Goal: Information Seeking & Learning: Learn about a topic

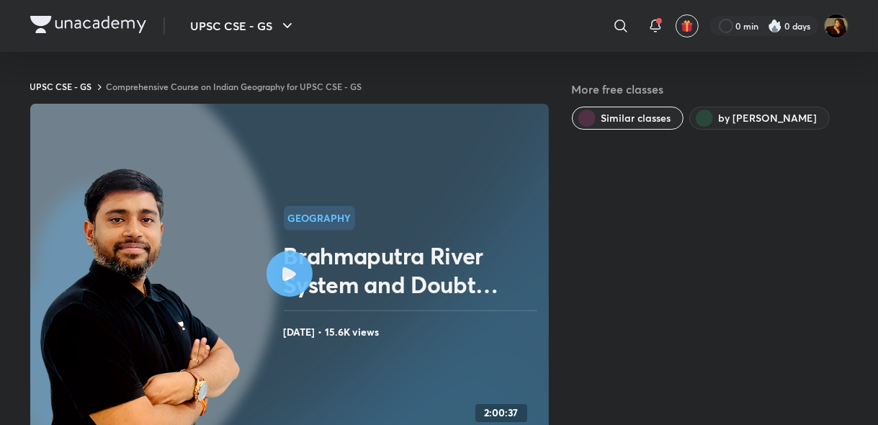
click at [235, 86] on link "Comprehensive Course on Indian Geography for UPSC CSE - GS" at bounding box center [235, 87] width 256 height 12
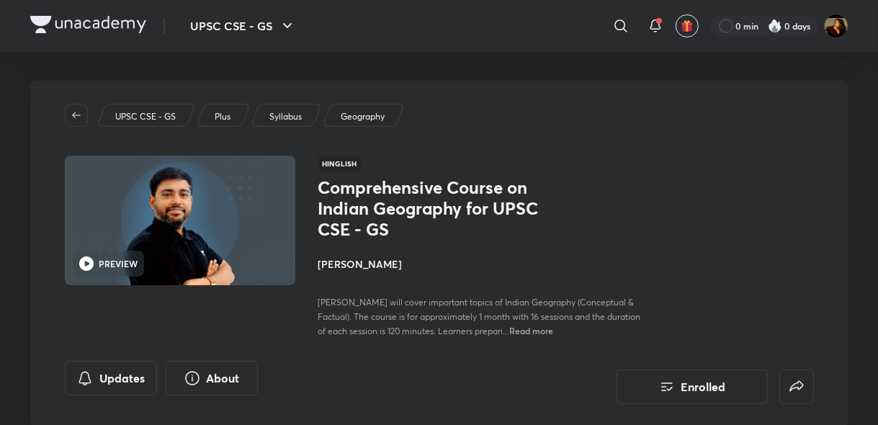
click at [70, 22] on img at bounding box center [88, 24] width 116 height 17
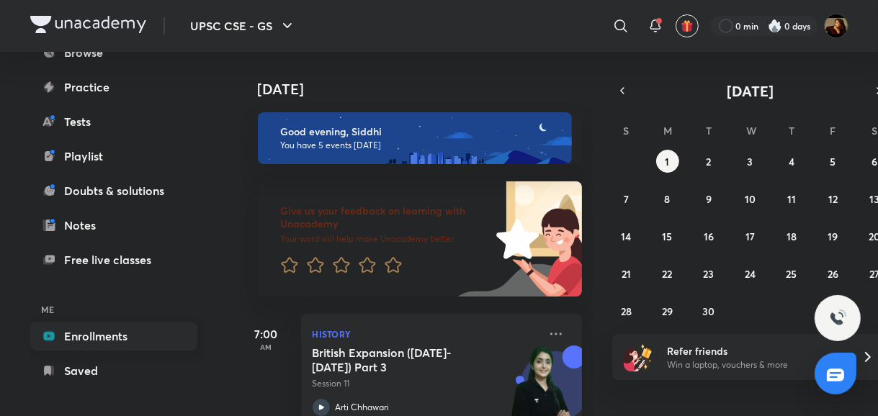
click at [114, 336] on link "Enrollments" at bounding box center [113, 336] width 167 height 29
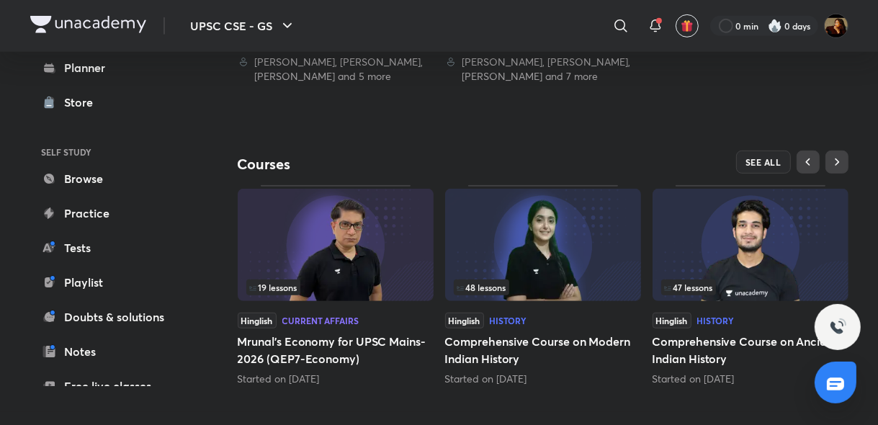
scroll to position [582, 0]
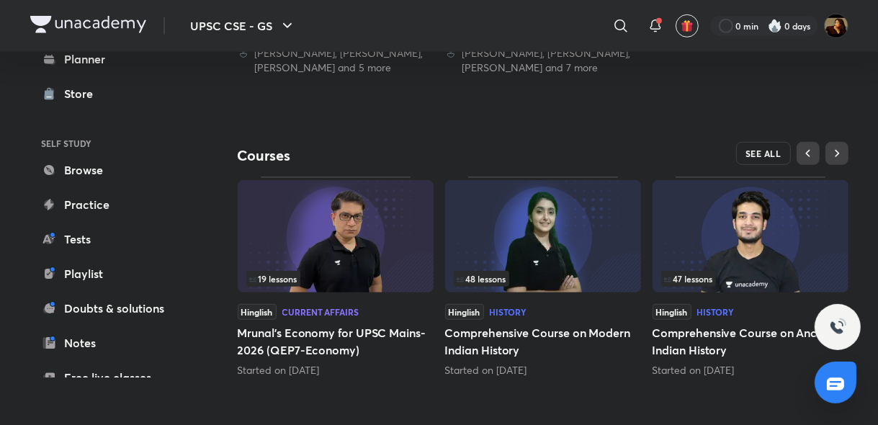
click at [765, 151] on span "SEE ALL" at bounding box center [763, 153] width 36 height 10
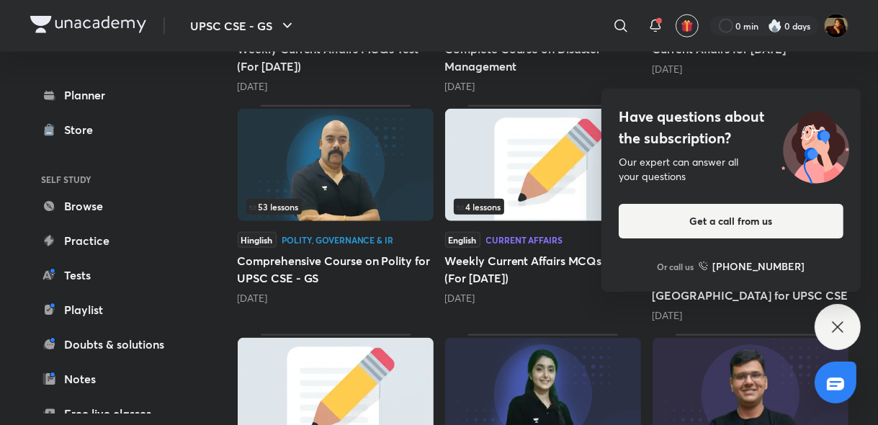
scroll to position [1198, 0]
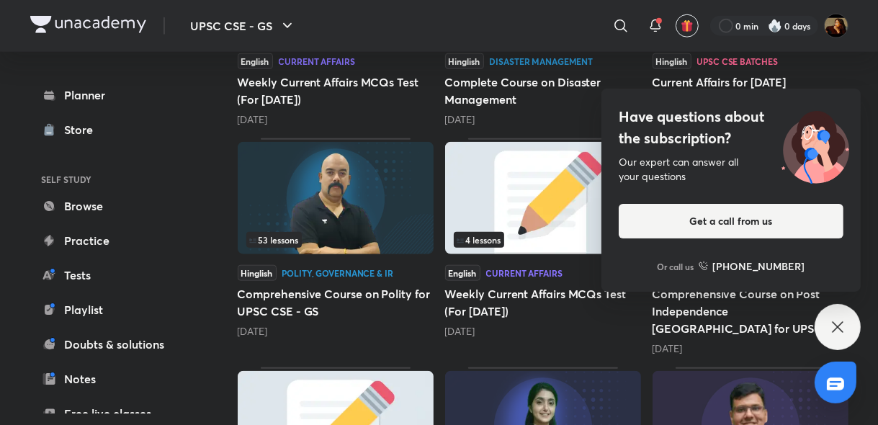
click at [837, 320] on icon at bounding box center [837, 326] width 17 height 17
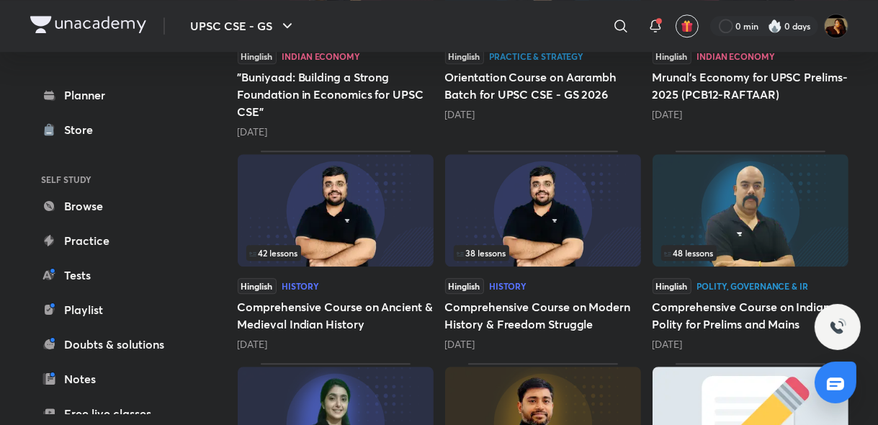
scroll to position [3303, 0]
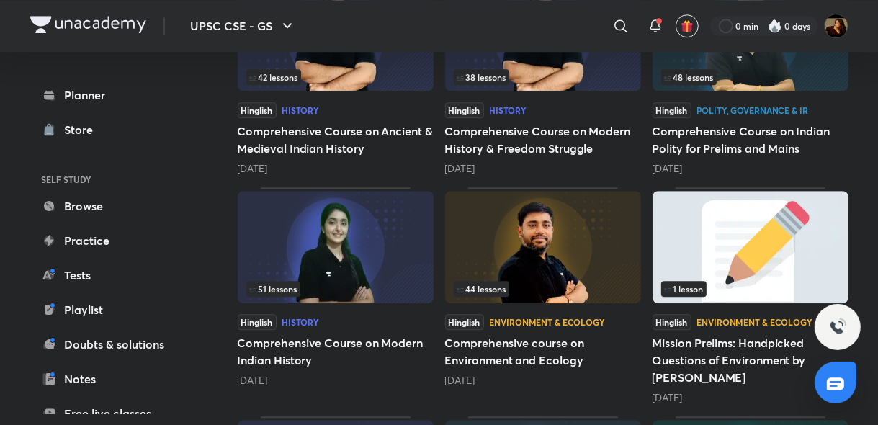
click at [517, 253] on img at bounding box center [543, 247] width 196 height 112
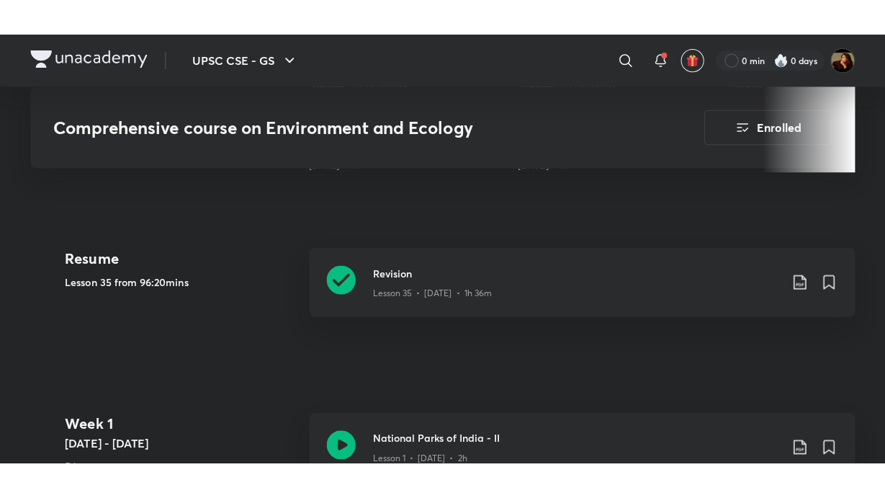
scroll to position [616, 0]
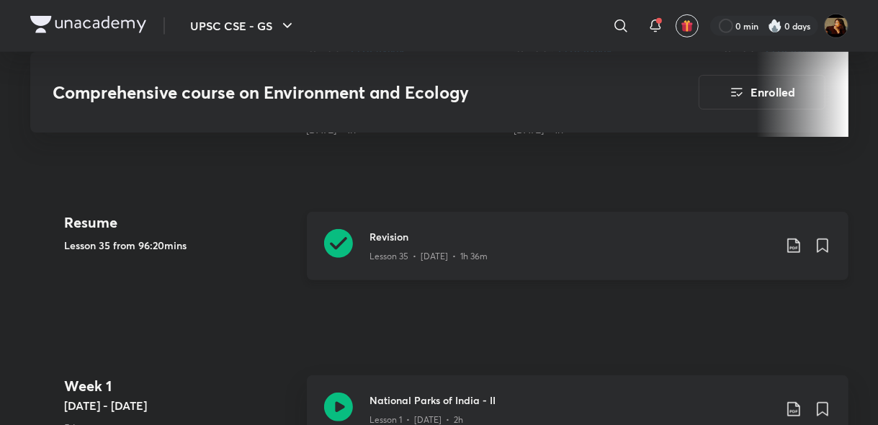
click at [346, 229] on icon at bounding box center [338, 243] width 29 height 29
